Goal: Task Accomplishment & Management: Complete application form

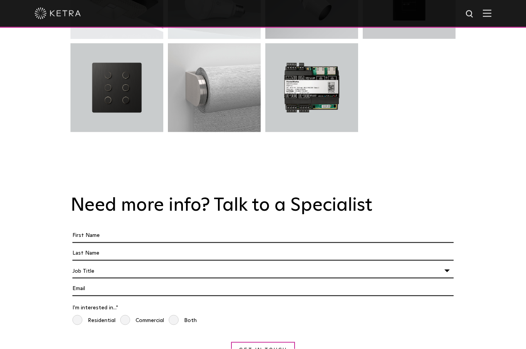
scroll to position [2637, 0]
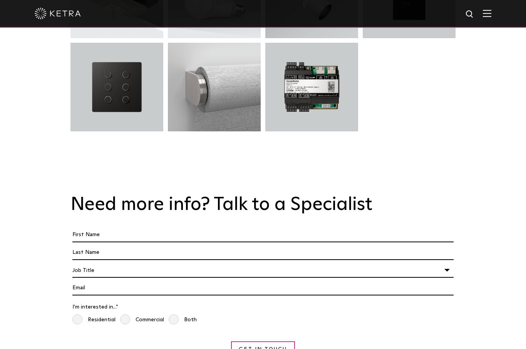
click at [128, 228] on input "First Name *" at bounding box center [262, 235] width 381 height 15
type input "Jeffrey"
type input "[PERSON_NAME]"
click at [448, 263] on div "Job Title" at bounding box center [262, 270] width 381 height 15
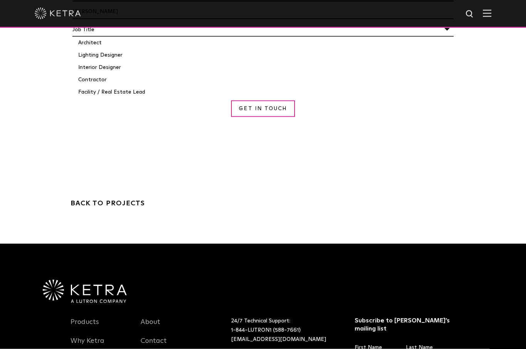
scroll to position [2878, 0]
click at [86, 336] on link "Why Ketra" at bounding box center [88, 345] width 34 height 18
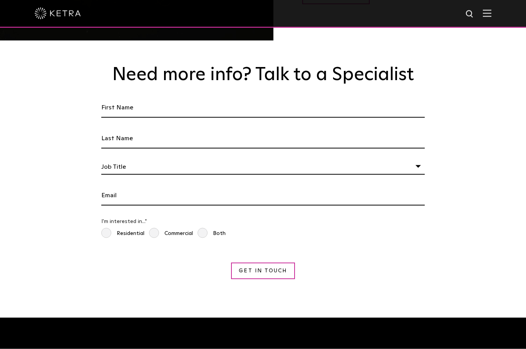
scroll to position [1247, 0]
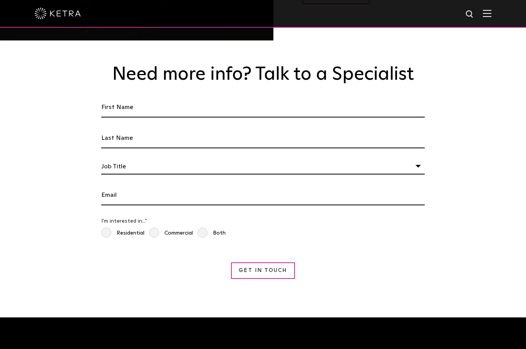
click at [163, 114] on input "First Name *" at bounding box center [263, 107] width 324 height 20
type input "Jeffrey"
type input "Durkee"
click at [424, 175] on div "Job Title" at bounding box center [263, 166] width 324 height 15
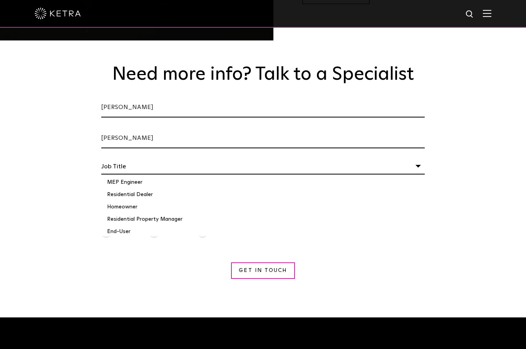
scroll to position [86, 0]
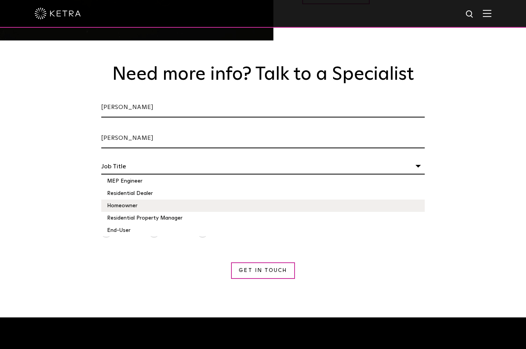
click at [124, 212] on li "Homeowner" at bounding box center [263, 206] width 324 height 12
select select "Homeowner"
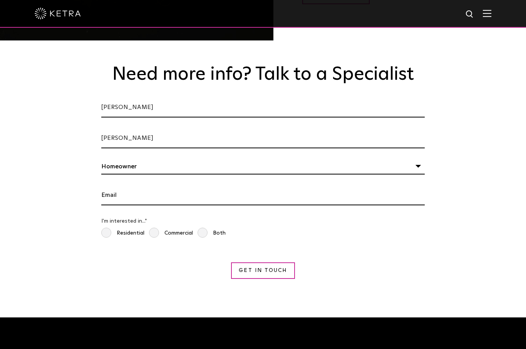
click at [121, 205] on input "Email *" at bounding box center [263, 195] width 324 height 20
type input "[EMAIL_ADDRESS][DOMAIN_NAME]"
click at [111, 239] on span "Residential" at bounding box center [122, 233] width 43 height 11
click at [107, 236] on input "Residential" at bounding box center [104, 231] width 6 height 8
radio input "true"
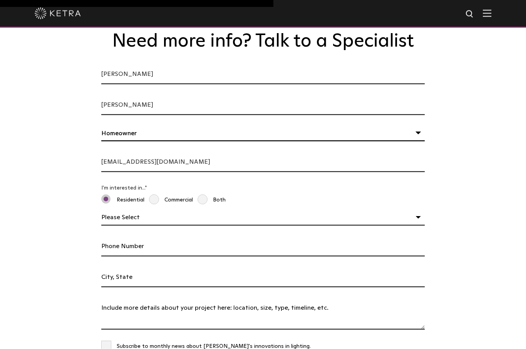
scroll to position [1285, 0]
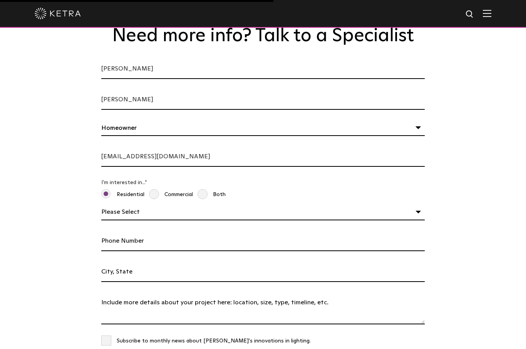
click at [421, 220] on select "Please Select Planning Design Construction" at bounding box center [263, 212] width 324 height 15
select select "Planning"
click at [131, 251] on input "Phone Number" at bounding box center [263, 241] width 324 height 20
type input "443"
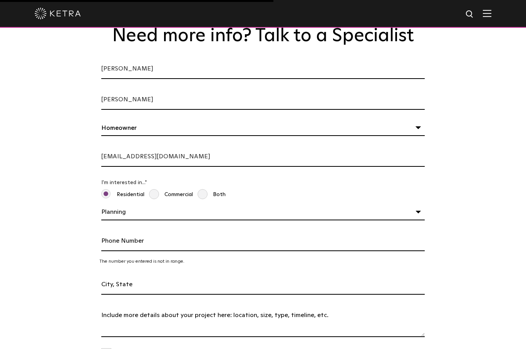
type input "4432538304"
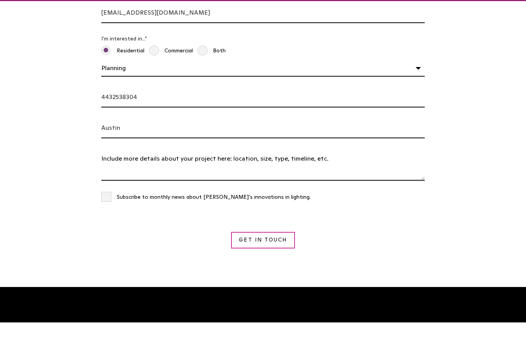
scroll to position [1410, 0]
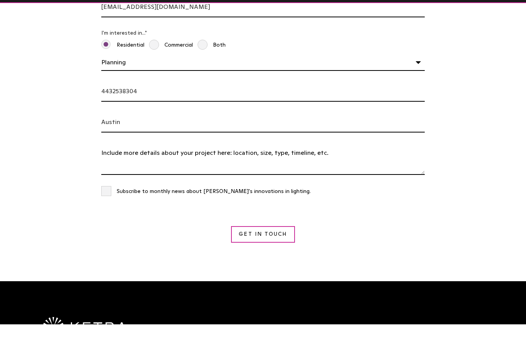
type input "Austin"
click at [141, 174] on textarea "Tell us About Your Project *" at bounding box center [263, 184] width 324 height 32
type textarea "Remodeling a house"
click at [109, 211] on span "Subscribe to monthly news about Lutron's innovations in lighting." at bounding box center [206, 216] width 210 height 11
click at [109, 210] on input "Subscribe to monthly news about Lutron's innovations in lighting." at bounding box center [263, 214] width 324 height 8
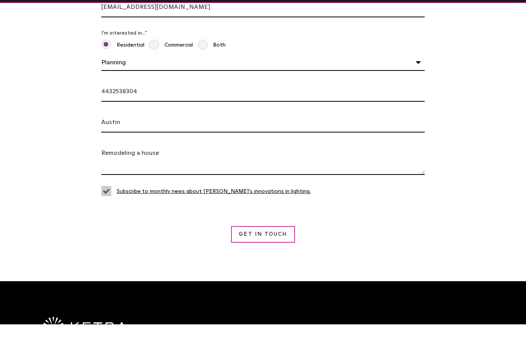
checkbox input "true"
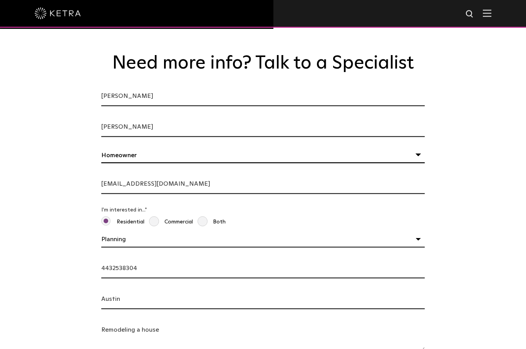
scroll to position [1264, 0]
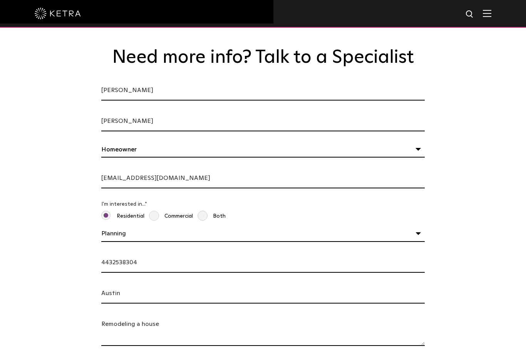
click at [154, 101] on input "Jeffrey" at bounding box center [263, 91] width 324 height 20
type input "[PERSON_NAME]"
click at [146, 131] on input "[PERSON_NAME]" at bounding box center [263, 121] width 324 height 20
type input "[PERSON_NAME]"
click at [180, 187] on input "[EMAIL_ADDRESS][DOMAIN_NAME]" at bounding box center [263, 178] width 324 height 20
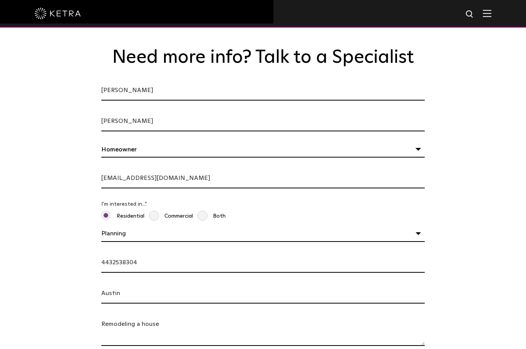
type input "[EMAIL_ADDRESS][DOMAIN_NAME]"
click at [160, 273] on input "4432538304" at bounding box center [263, 263] width 324 height 20
type input "4432538304"
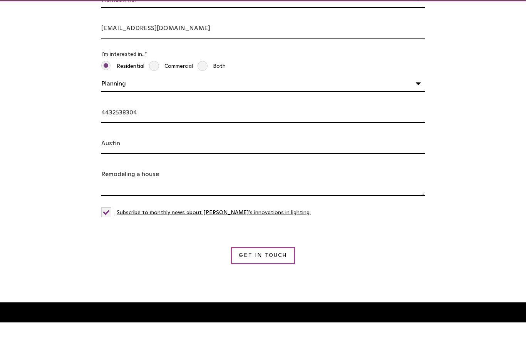
scroll to position [1388, 0]
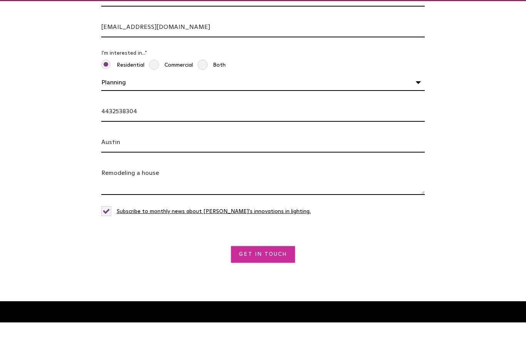
click at [265, 273] on input "Get in Touch" at bounding box center [263, 281] width 64 height 17
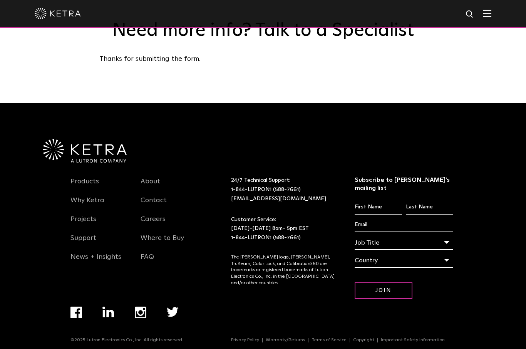
scroll to position [1293, 0]
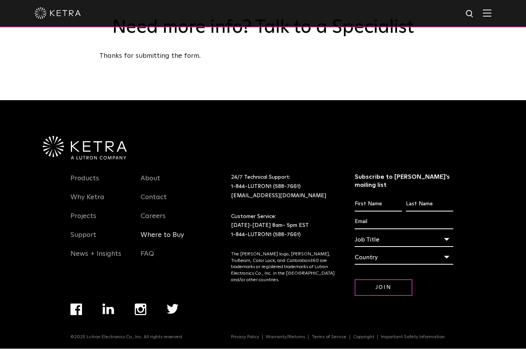
click at [169, 248] on link "Where to Buy" at bounding box center [163, 240] width 44 height 18
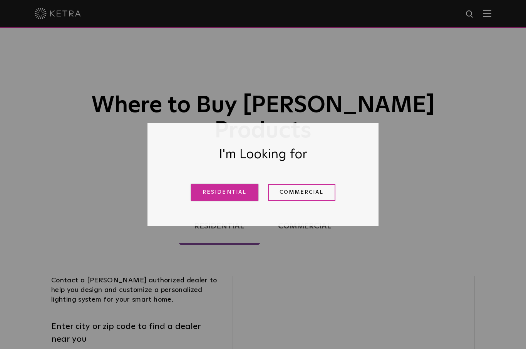
click at [223, 196] on link "Residential" at bounding box center [224, 192] width 67 height 17
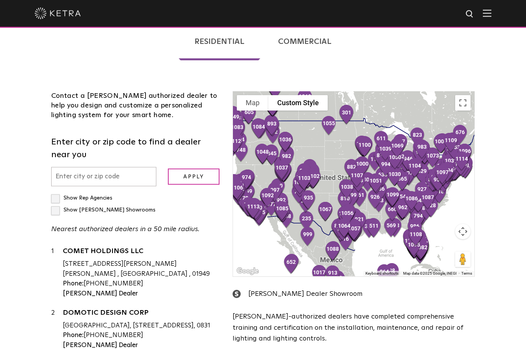
scroll to position [181, 0]
